Goal: Navigation & Orientation: Find specific page/section

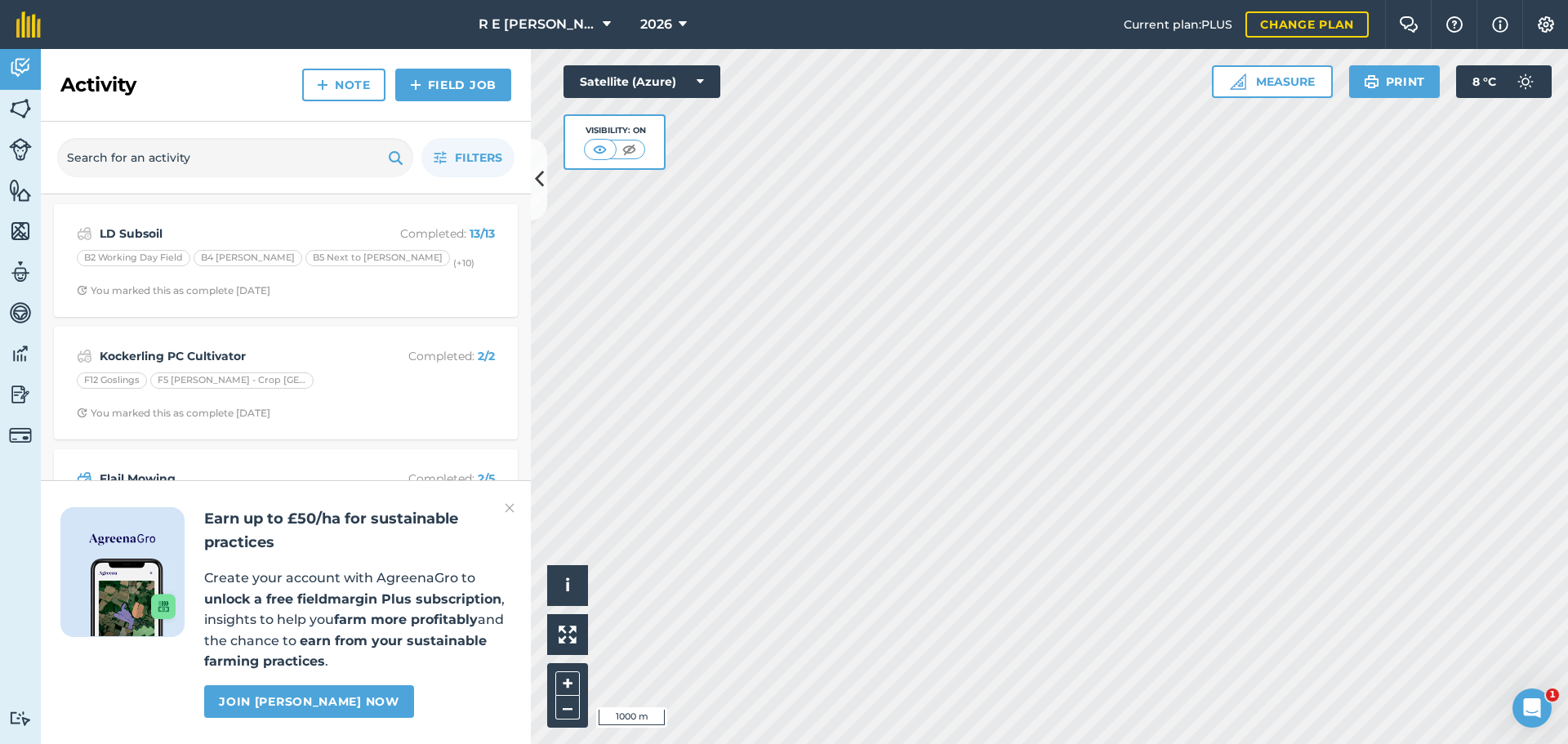
click at [509, 508] on img at bounding box center [509, 508] width 10 height 19
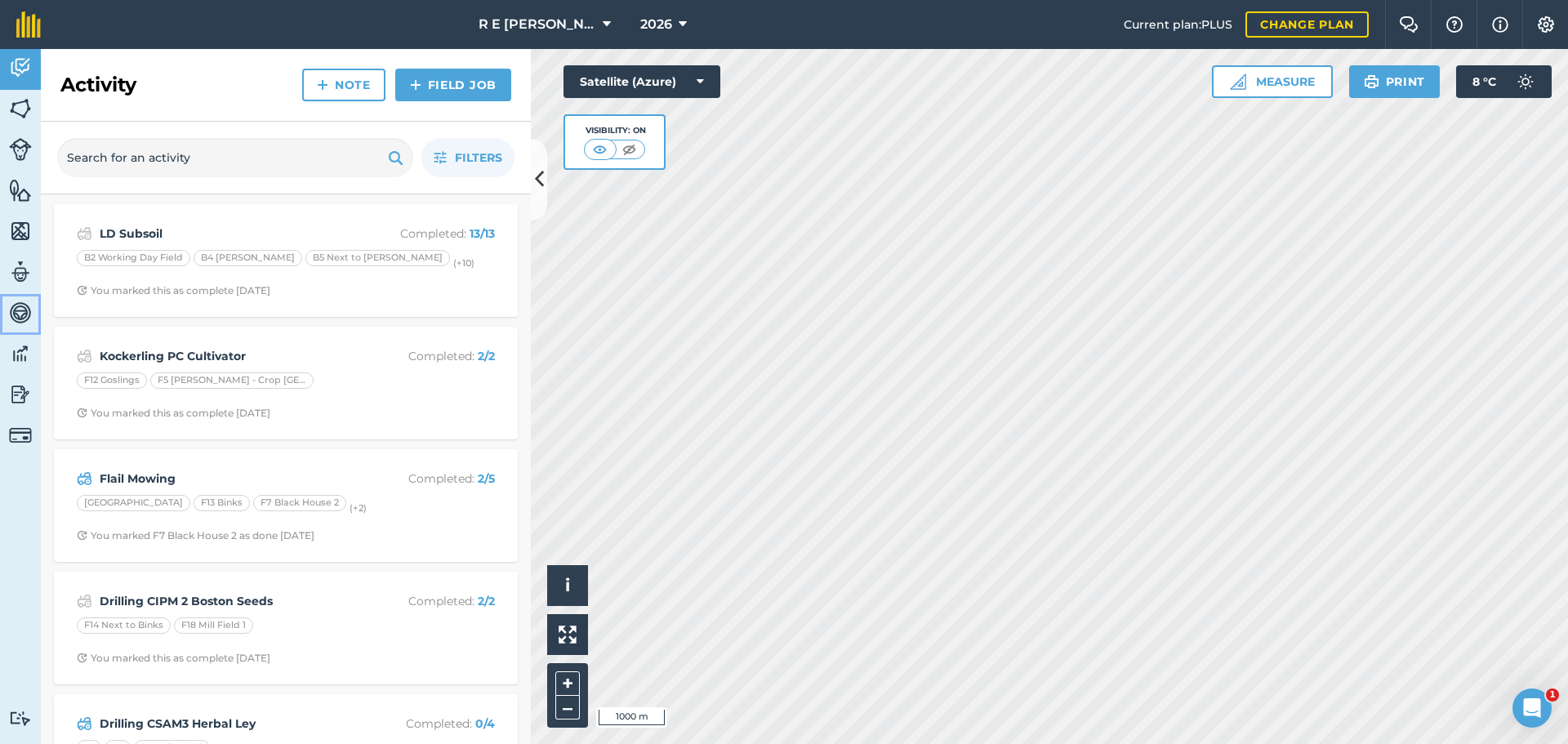
click at [27, 307] on img at bounding box center [20, 312] width 23 height 24
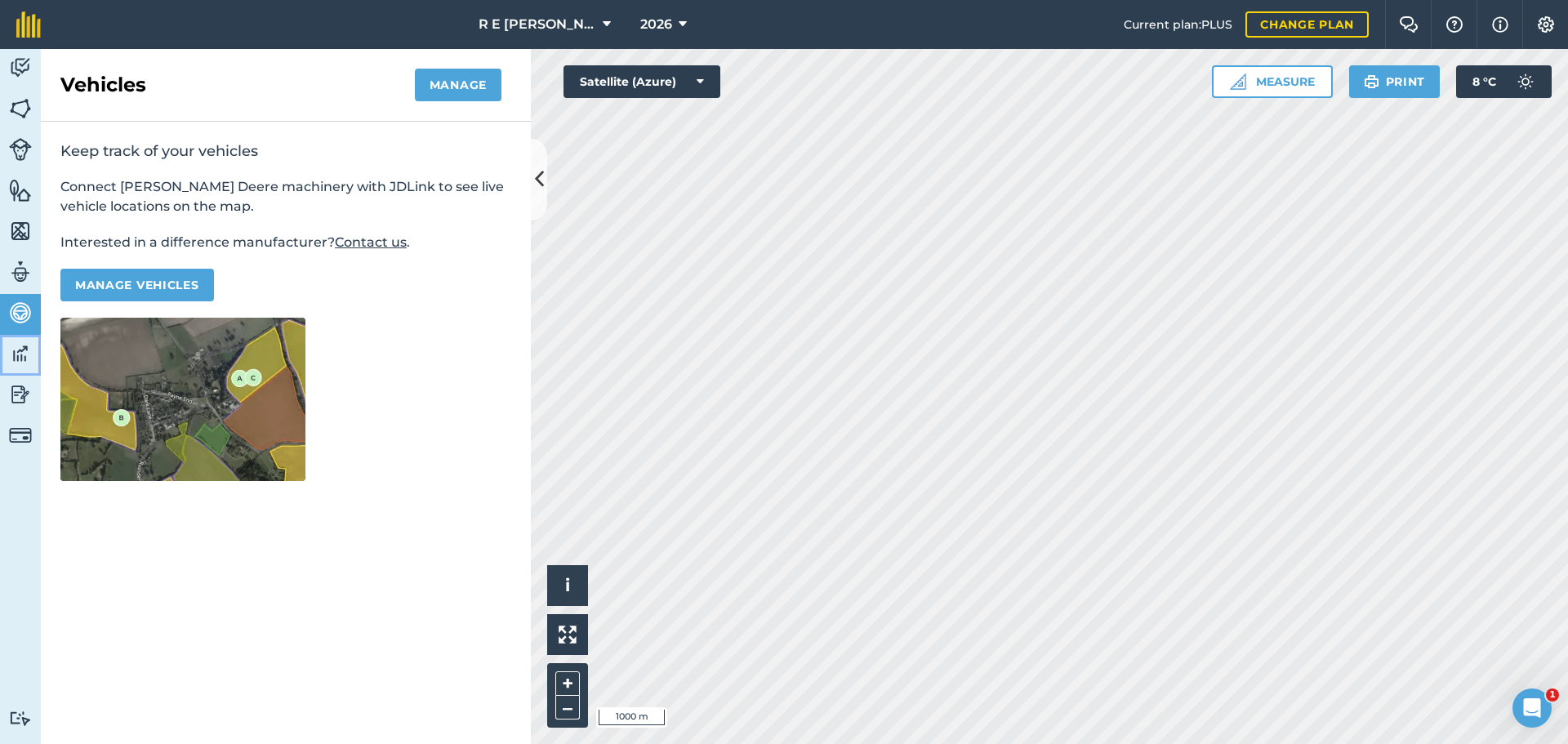
click at [12, 361] on img at bounding box center [20, 353] width 23 height 24
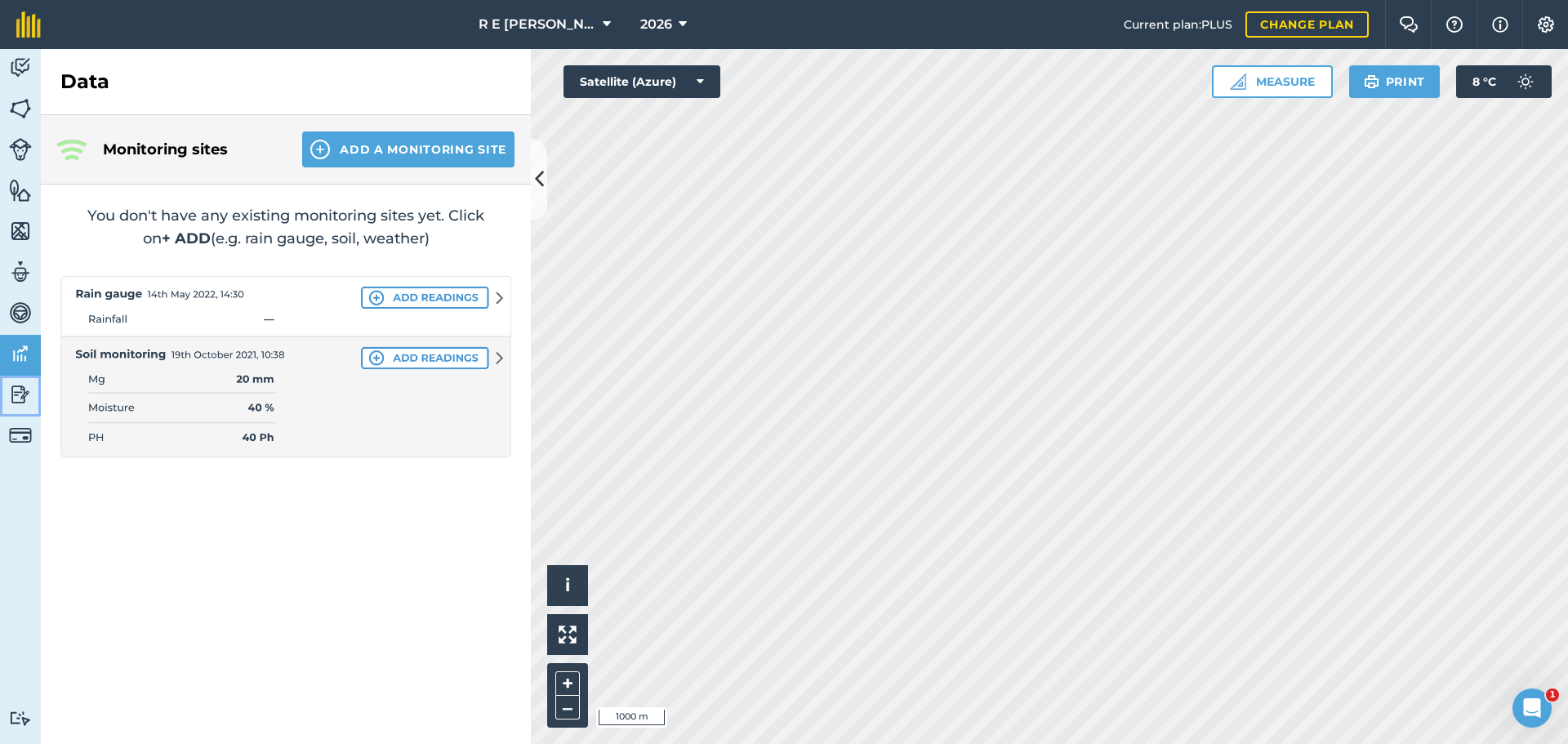
click at [15, 397] on img at bounding box center [20, 394] width 23 height 24
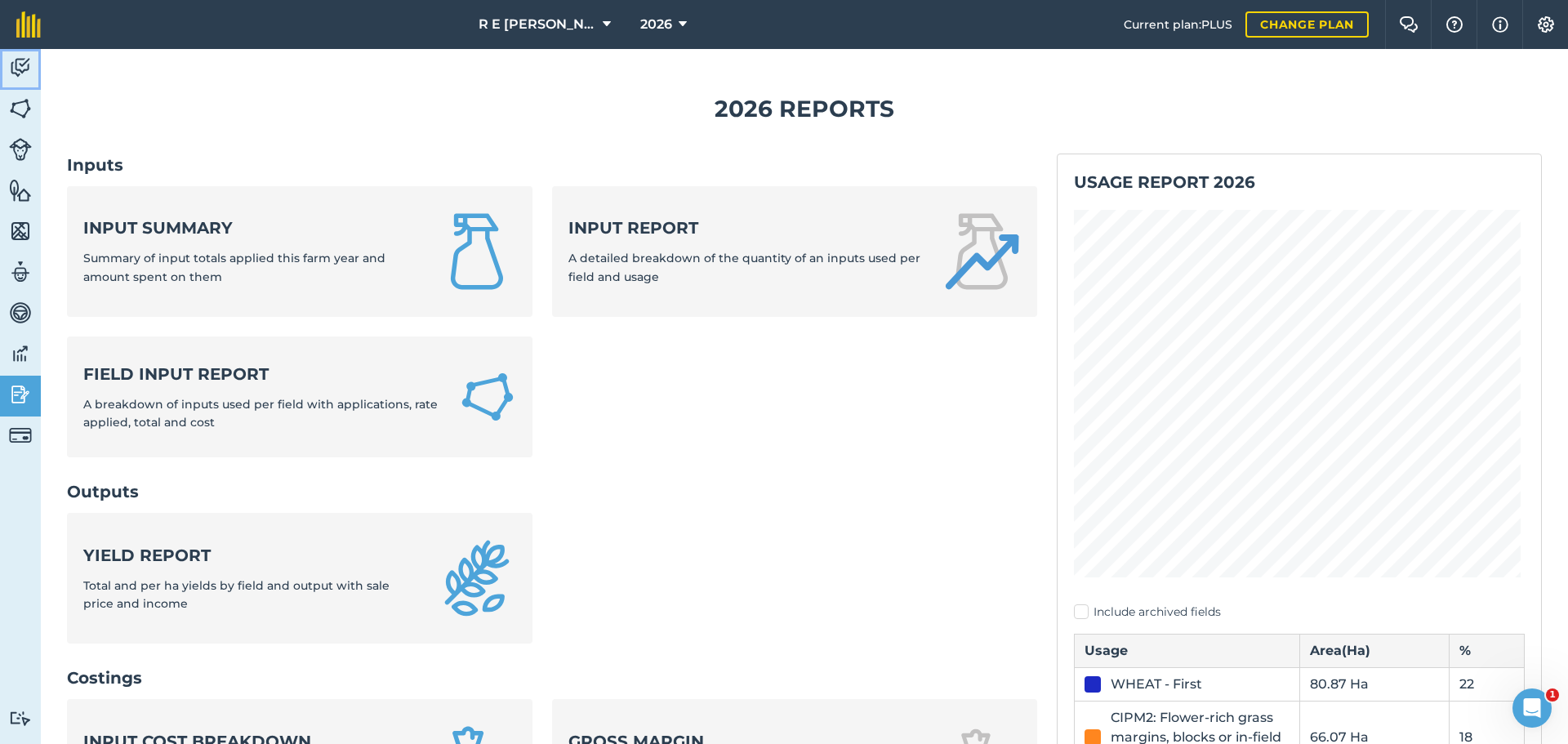
click at [28, 76] on img at bounding box center [20, 68] width 23 height 24
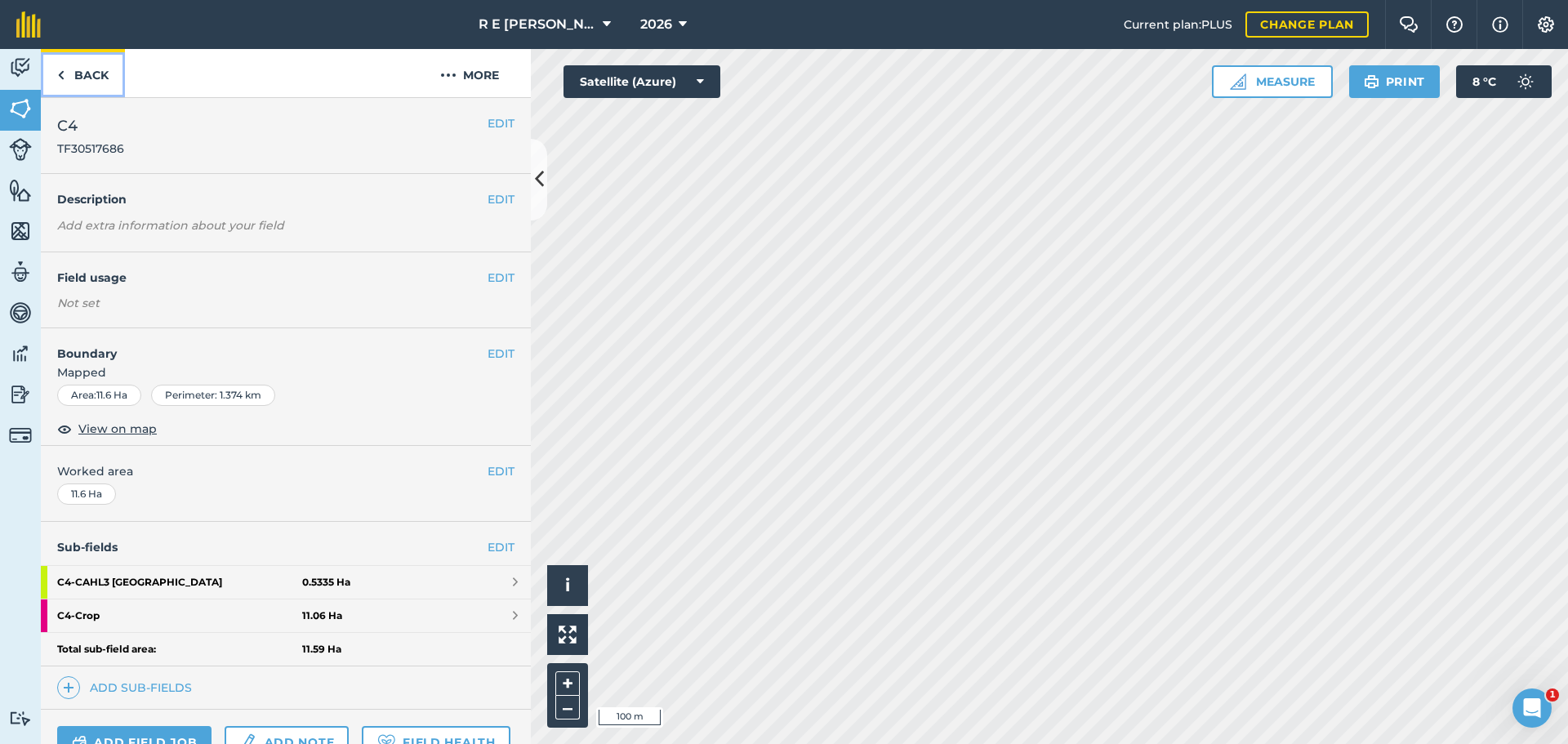
click at [101, 66] on link "Back" at bounding box center [83, 73] width 84 height 48
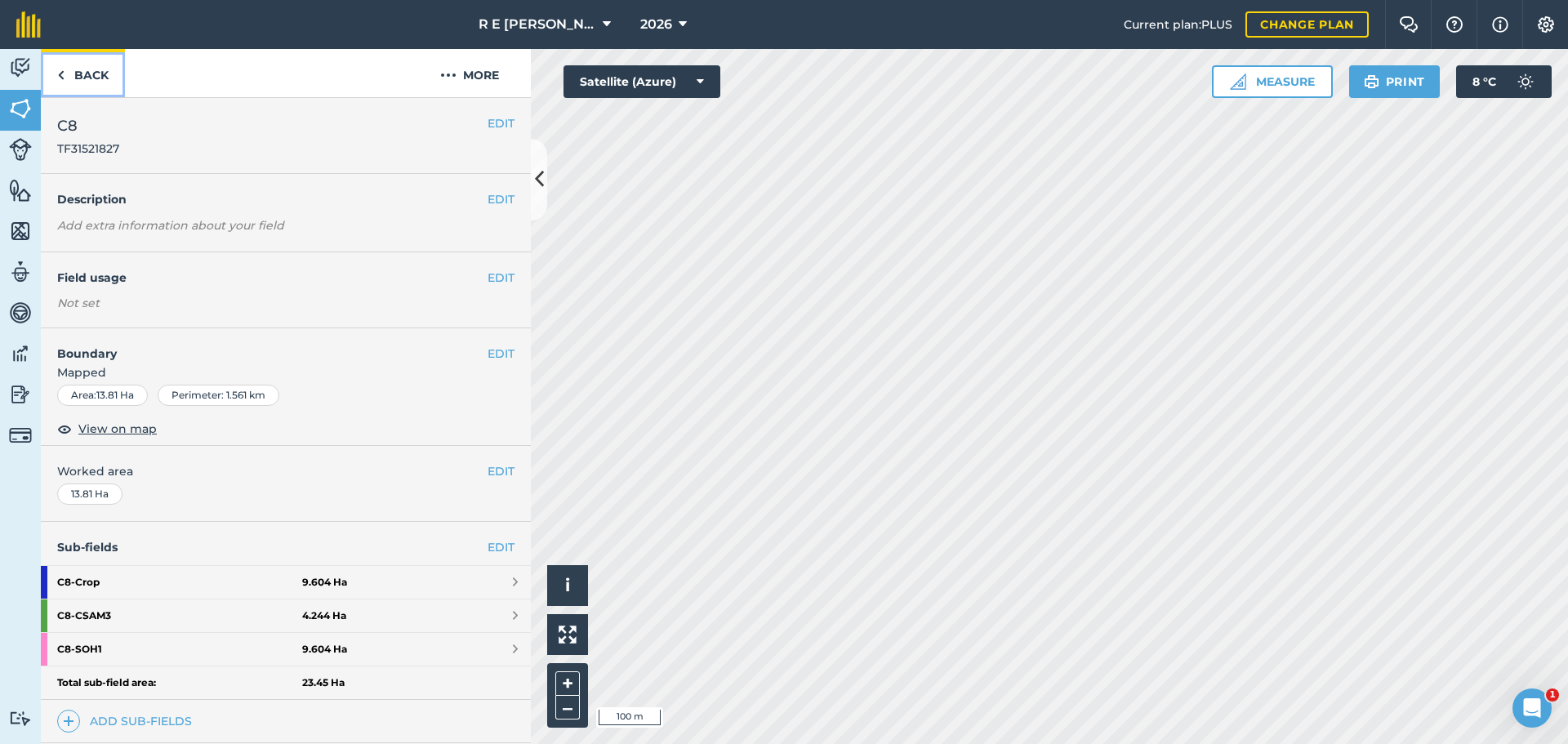
click at [84, 76] on link "Back" at bounding box center [83, 73] width 84 height 48
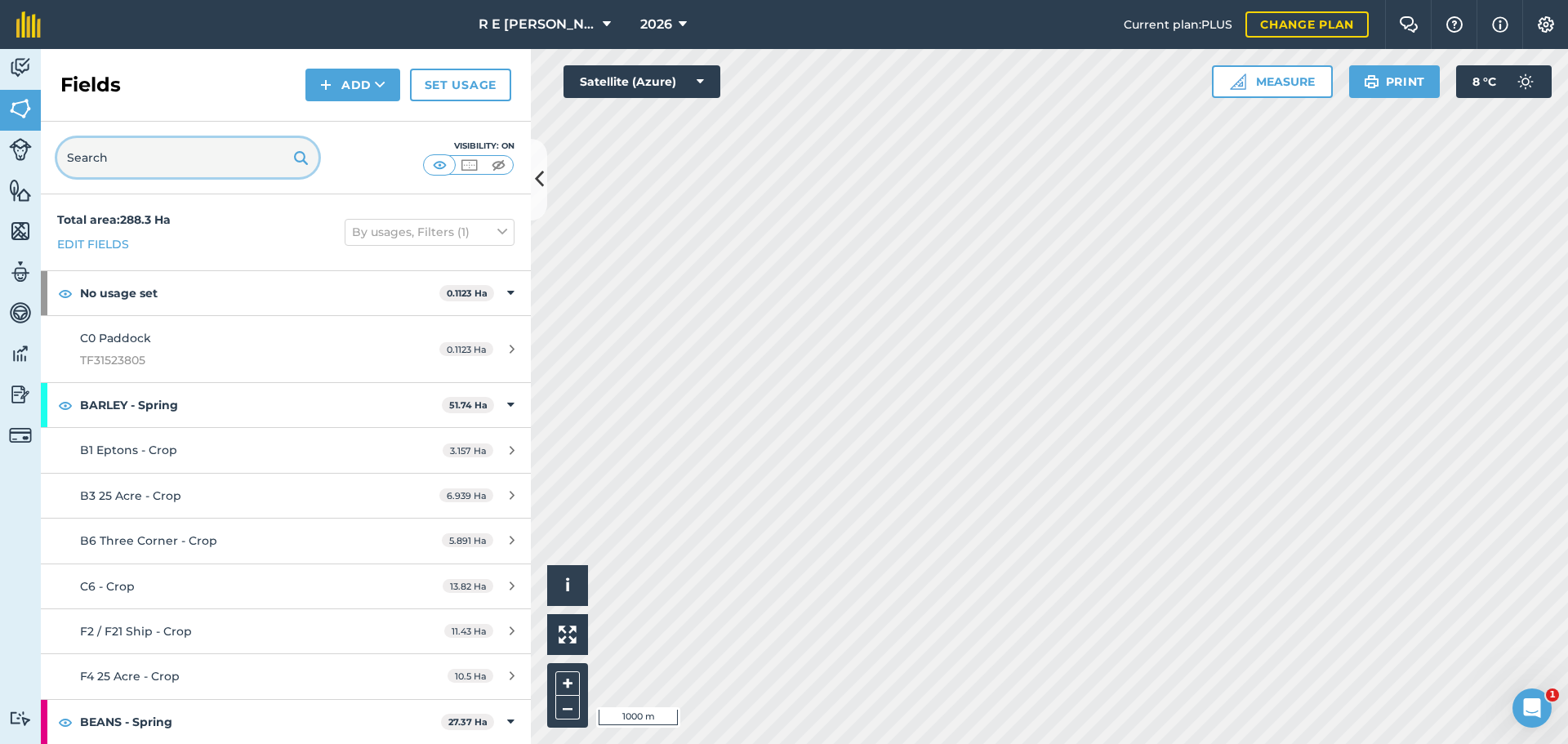
click at [88, 158] on input "text" at bounding box center [188, 157] width 261 height 39
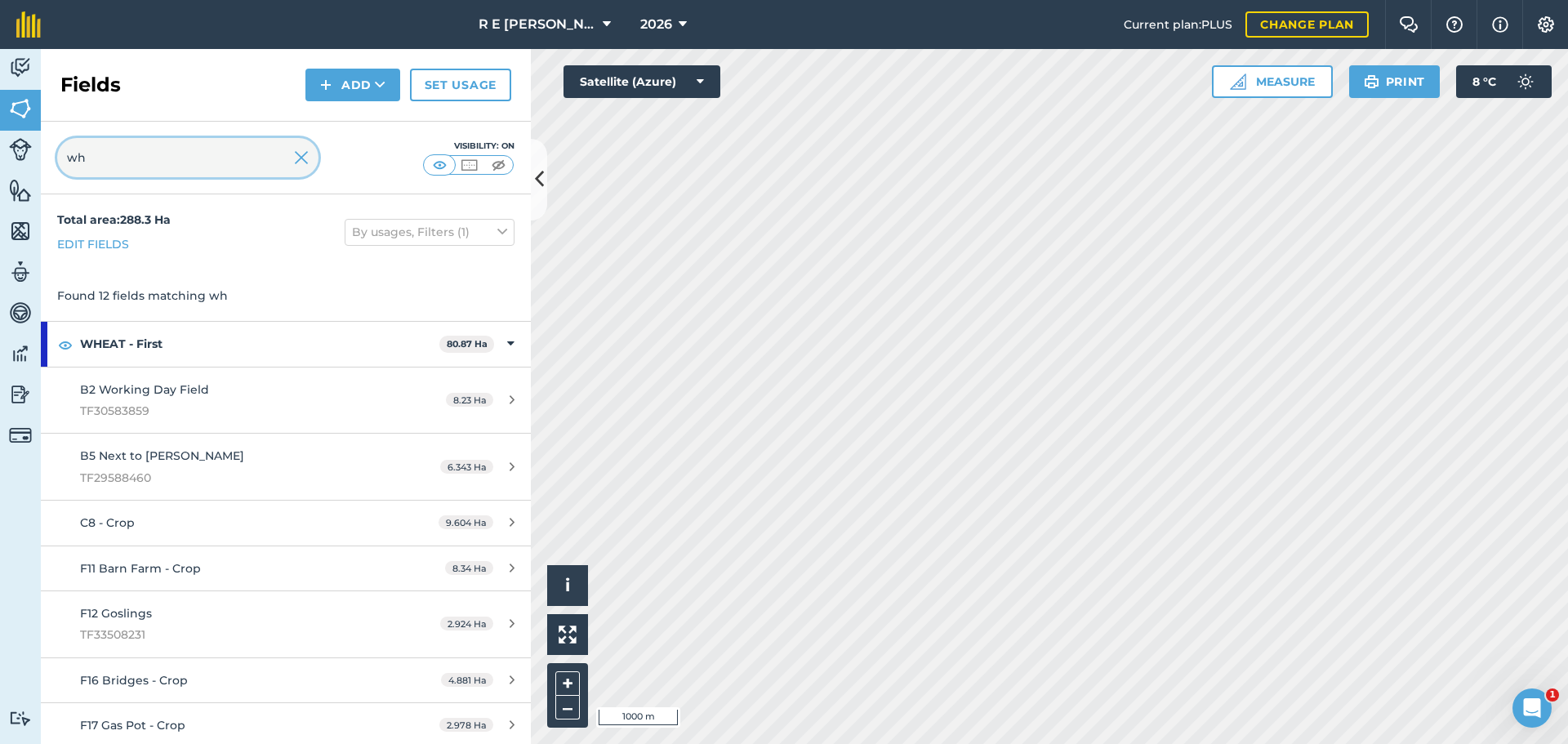
type input "wh"
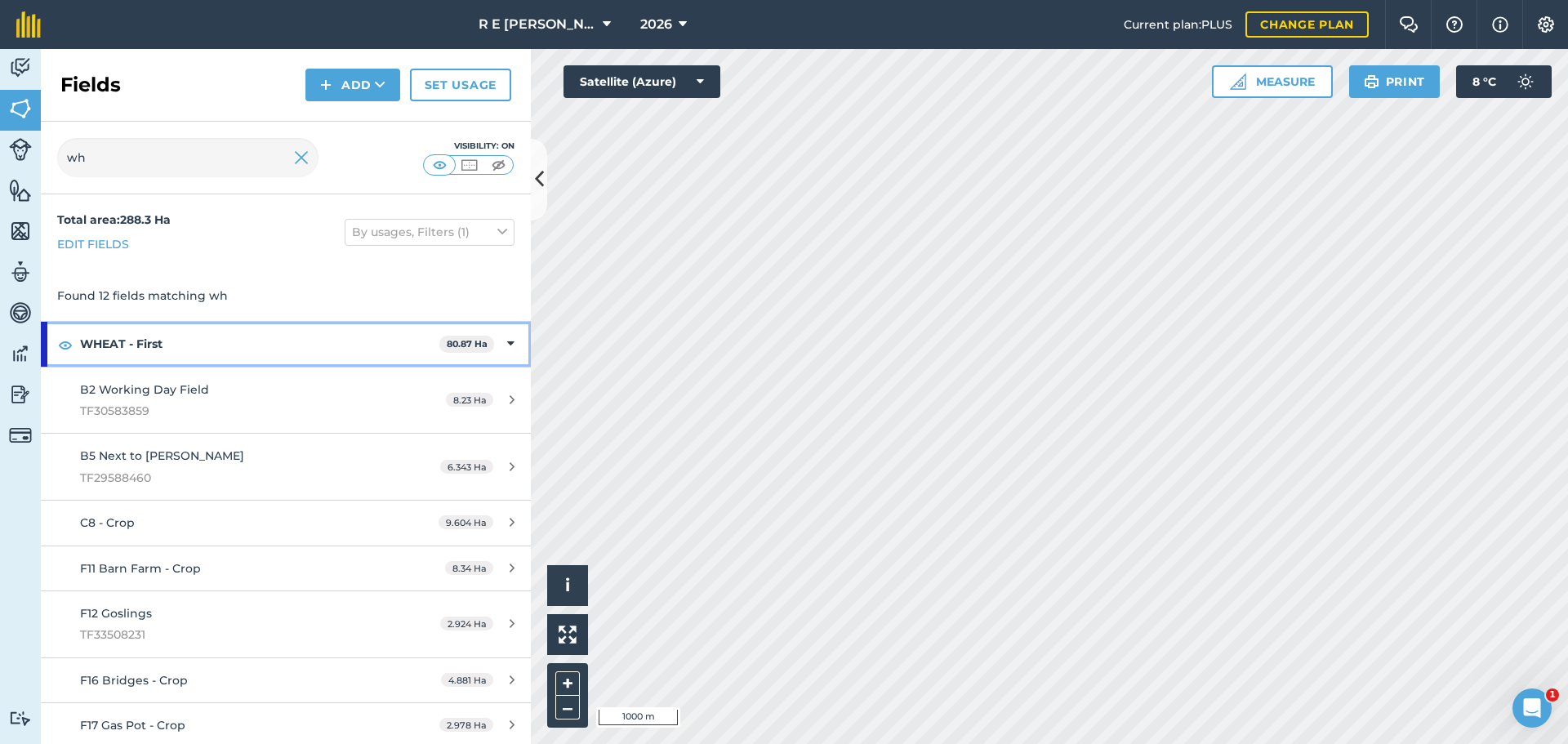
click at [167, 337] on strong "WHEAT - First" at bounding box center [259, 344] width 359 height 44
